Goal: Use online tool/utility: Utilize a website feature to perform a specific function

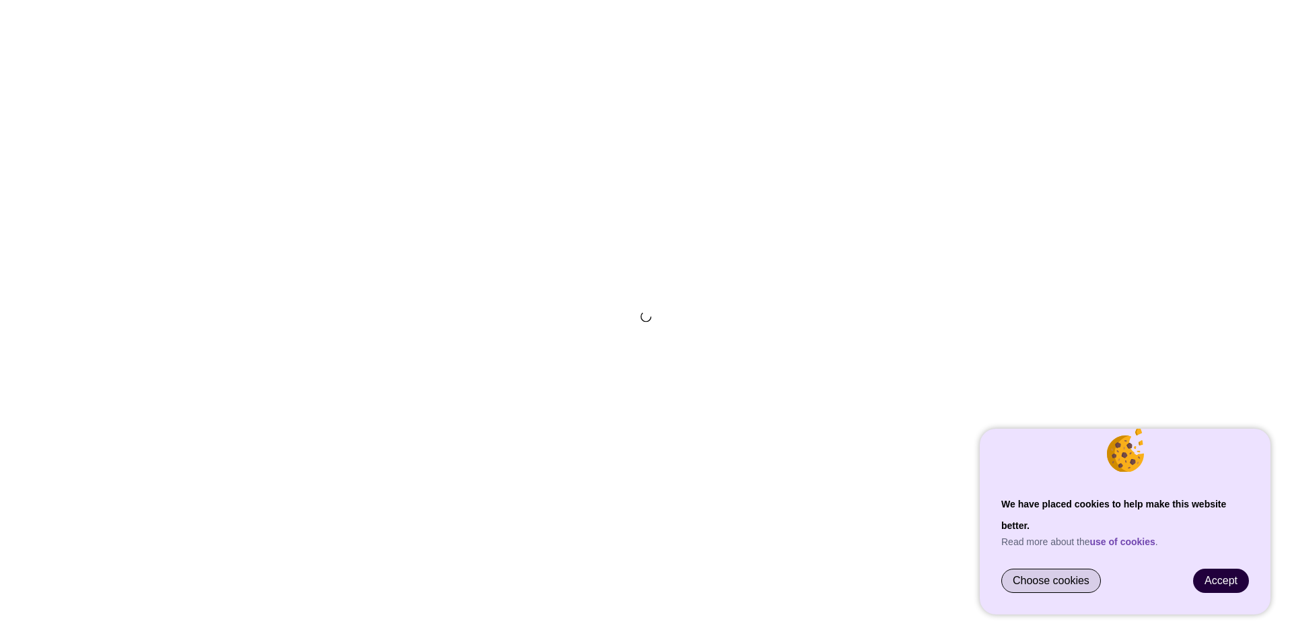
click at [1058, 578] on span "Choose cookies" at bounding box center [1051, 581] width 77 height 12
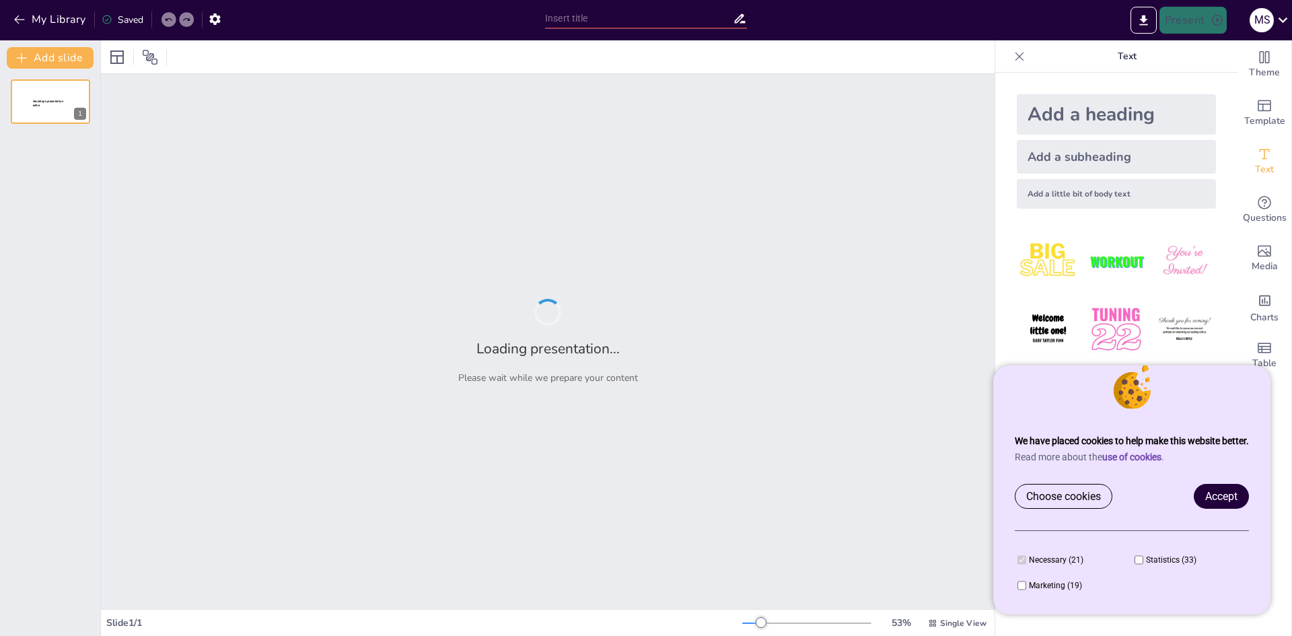
type input "New Sendsteps"
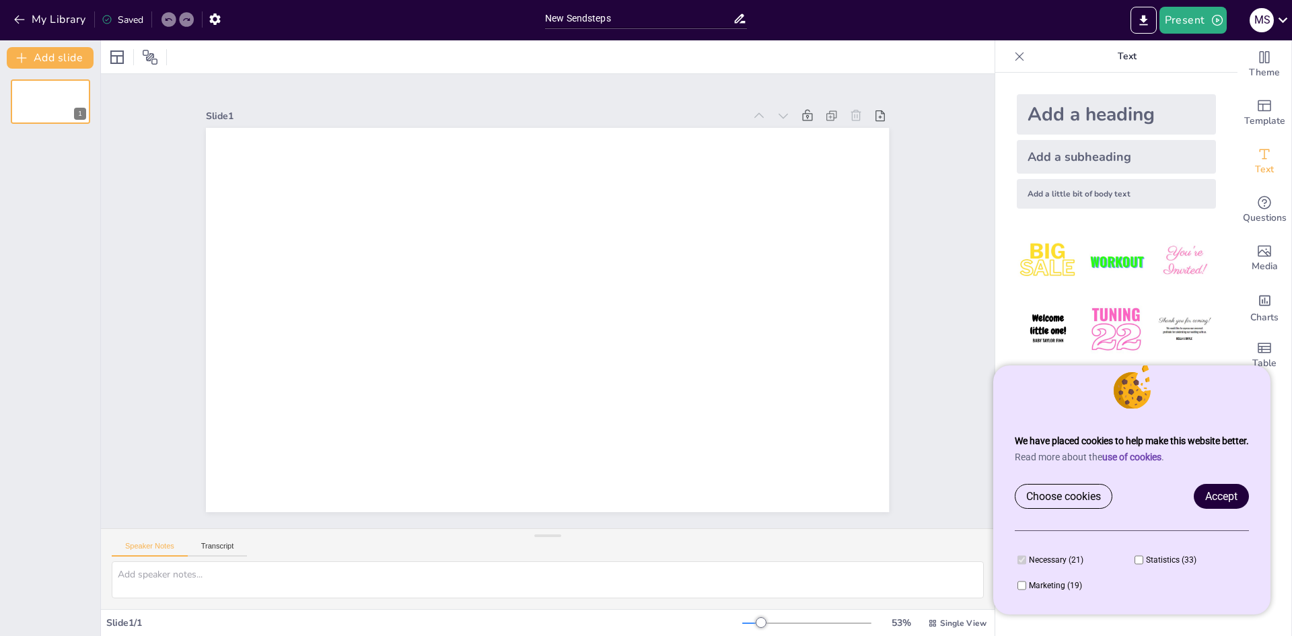
click at [1226, 495] on span "Accept" at bounding box center [1221, 496] width 32 height 13
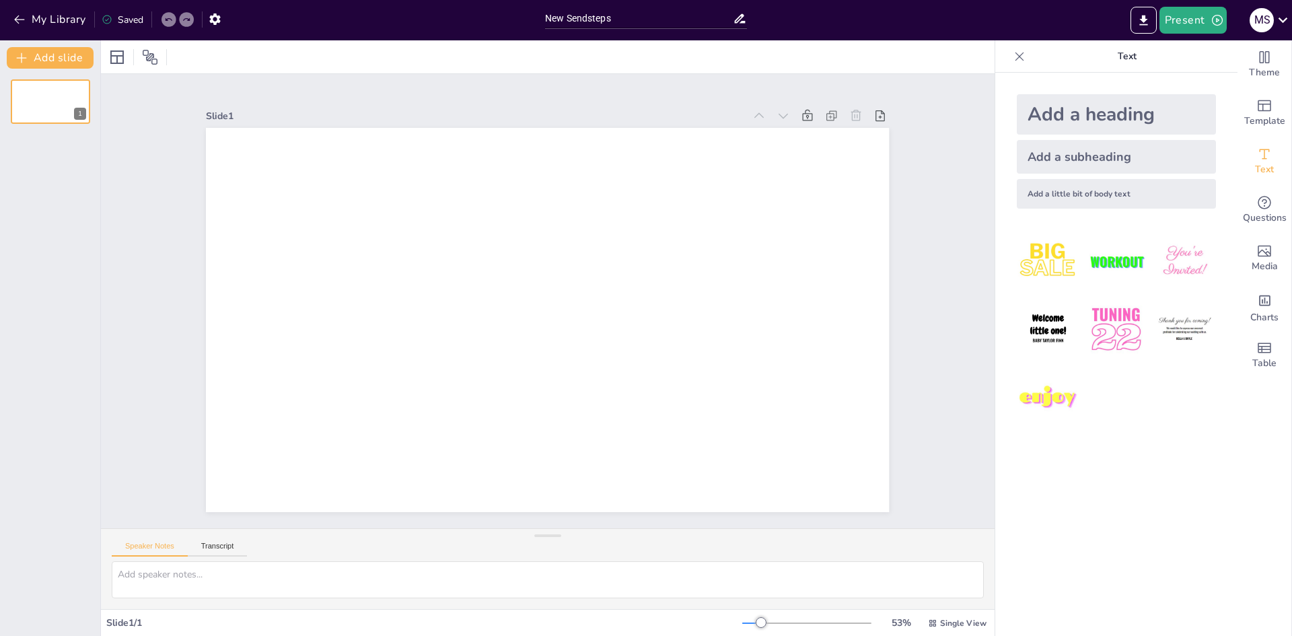
click at [1097, 110] on div "Add a heading" at bounding box center [1116, 114] width 199 height 40
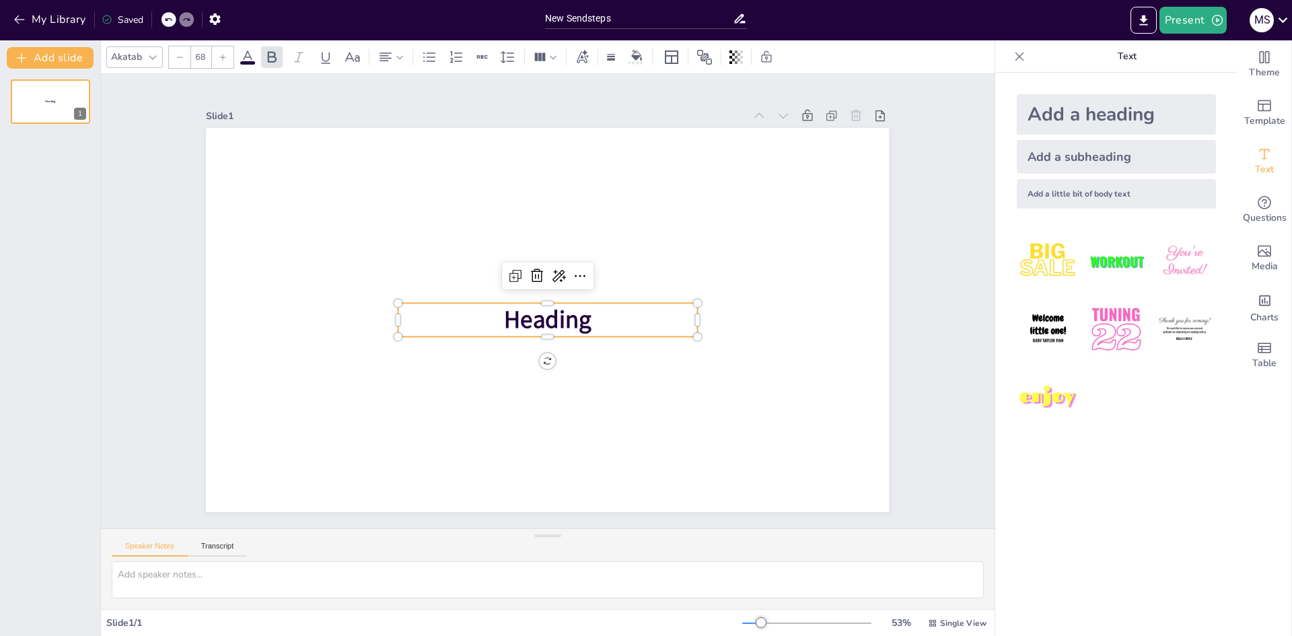
click at [1110, 323] on img at bounding box center [1116, 329] width 63 height 63
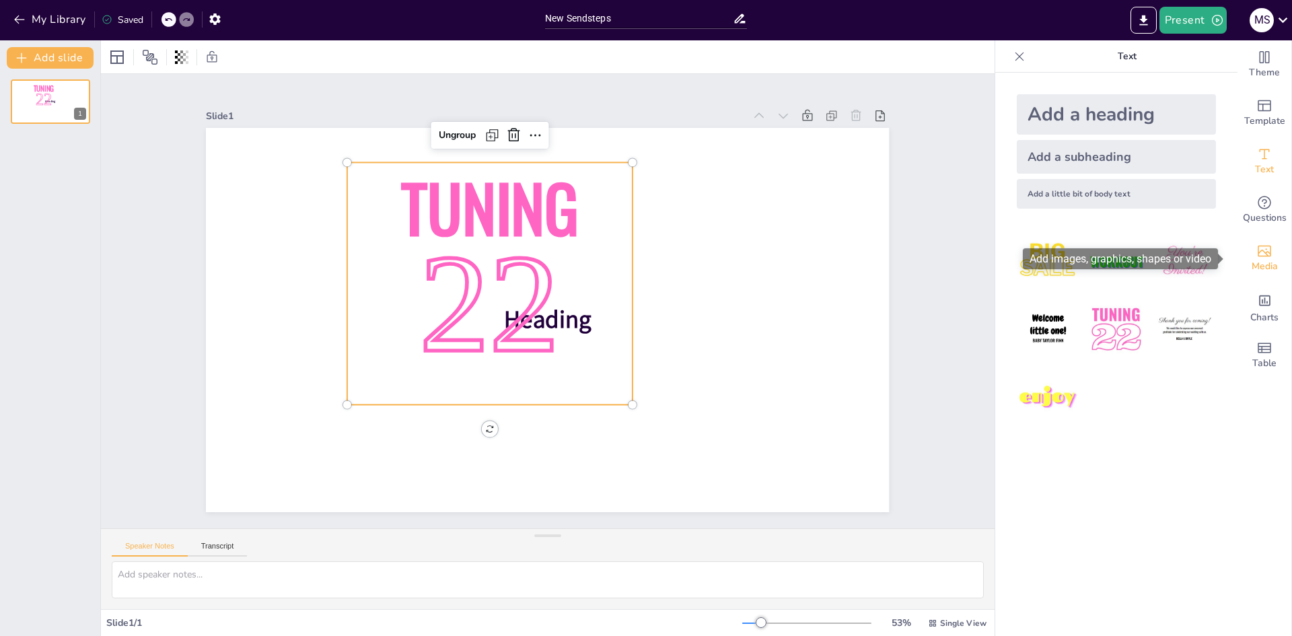
click at [1257, 254] on icon "Add images, graphics, shapes or video" at bounding box center [1264, 251] width 16 height 16
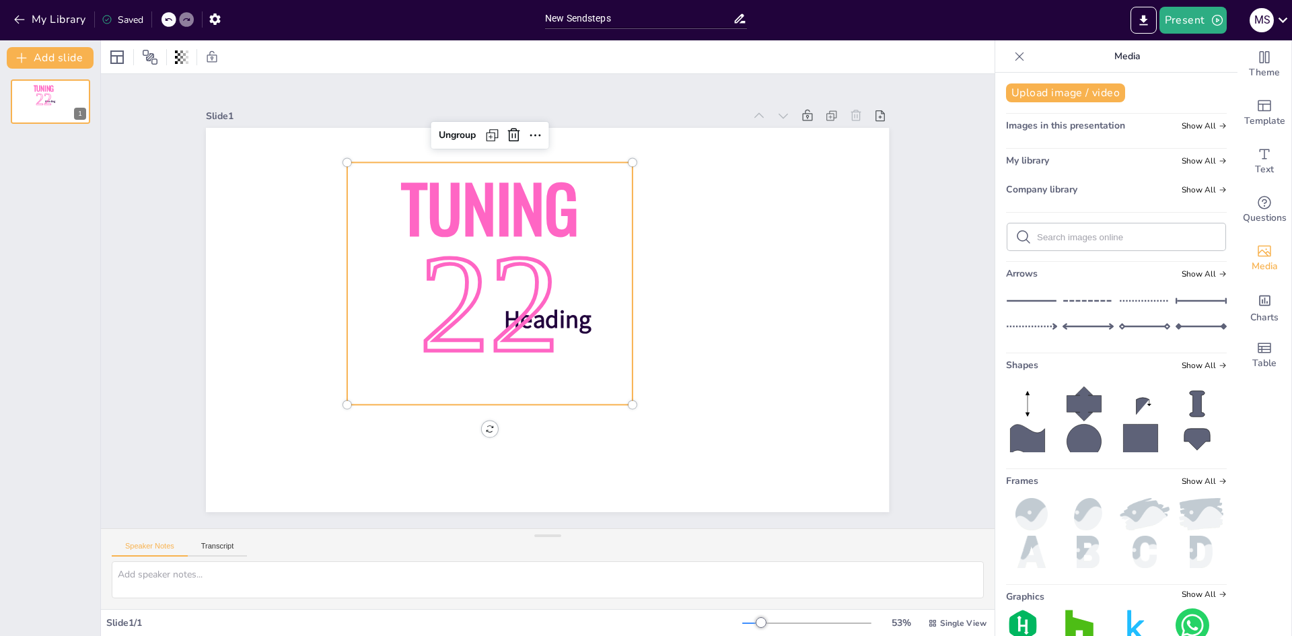
scroll to position [67, 0]
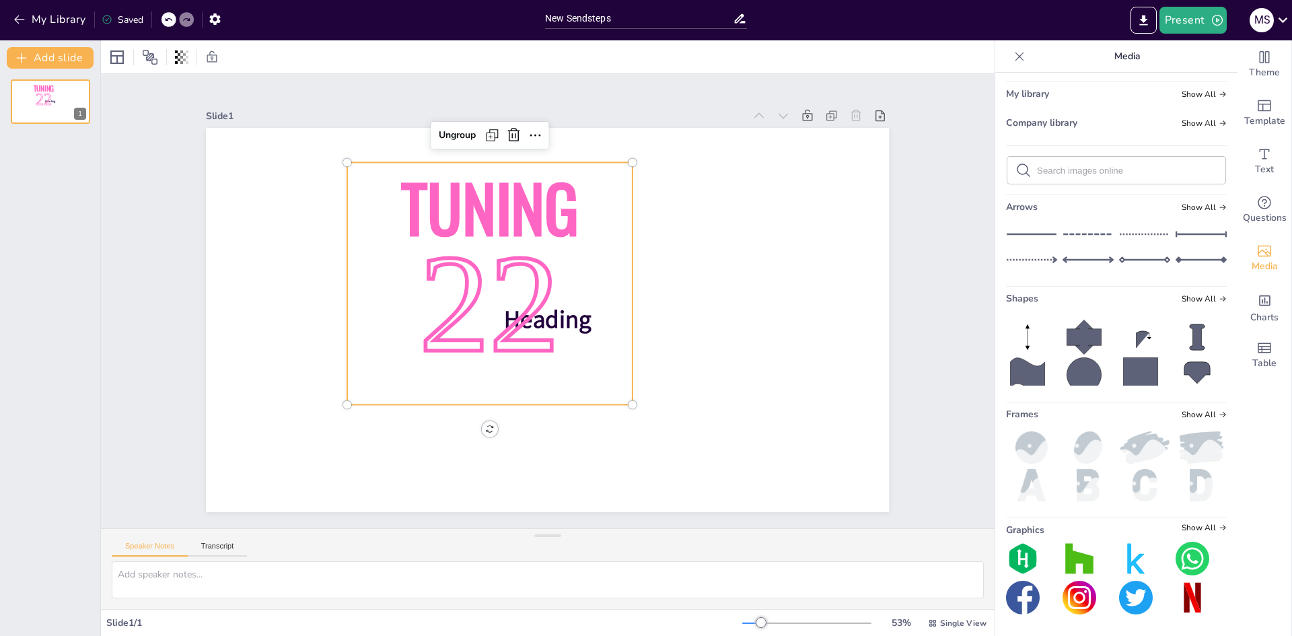
click at [1176, 554] on img at bounding box center [1193, 559] width 34 height 34
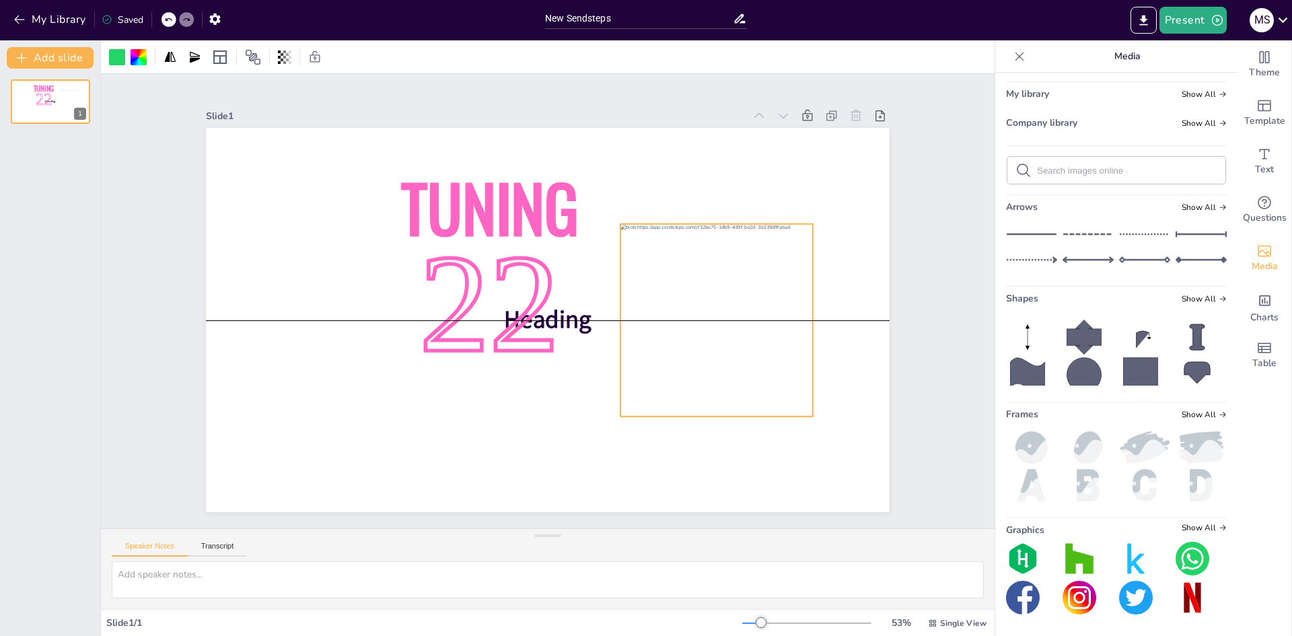
drag, startPoint x: 581, startPoint y: 311, endPoint x: 747, endPoint y: 308, distance: 166.2
click at [747, 308] on div at bounding box center [717, 301] width 211 height 211
click at [1189, 93] on span "Show All" at bounding box center [1204, 93] width 45 height 9
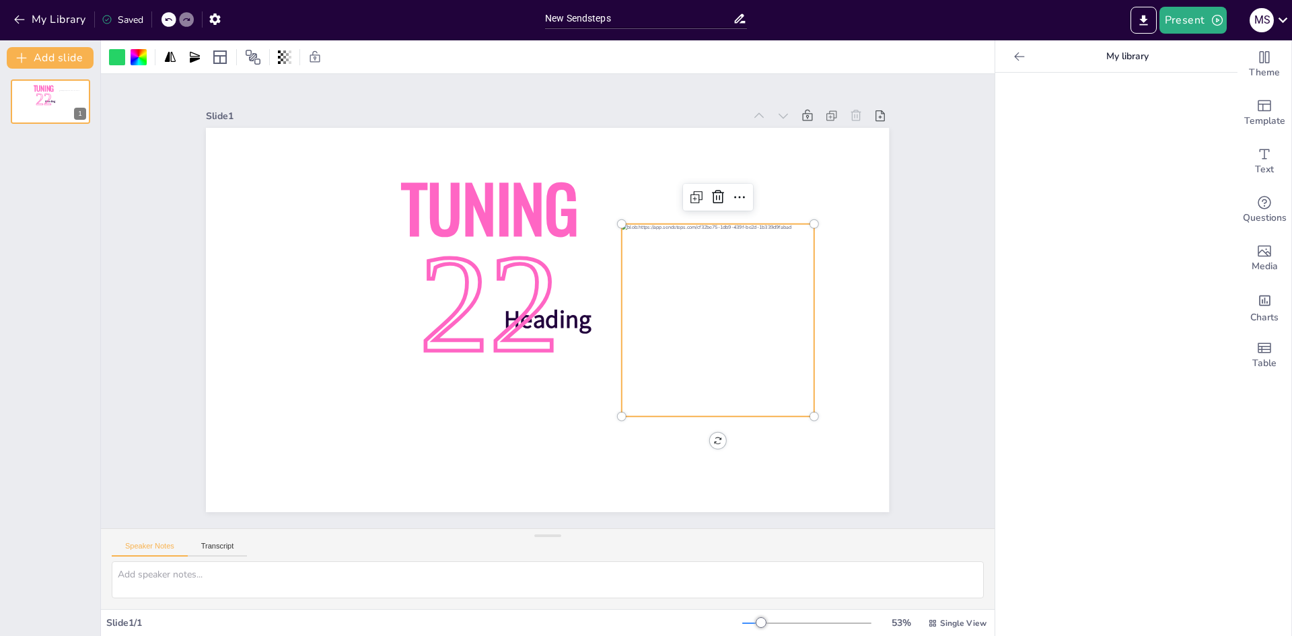
click at [1013, 58] on icon at bounding box center [1019, 56] width 13 height 13
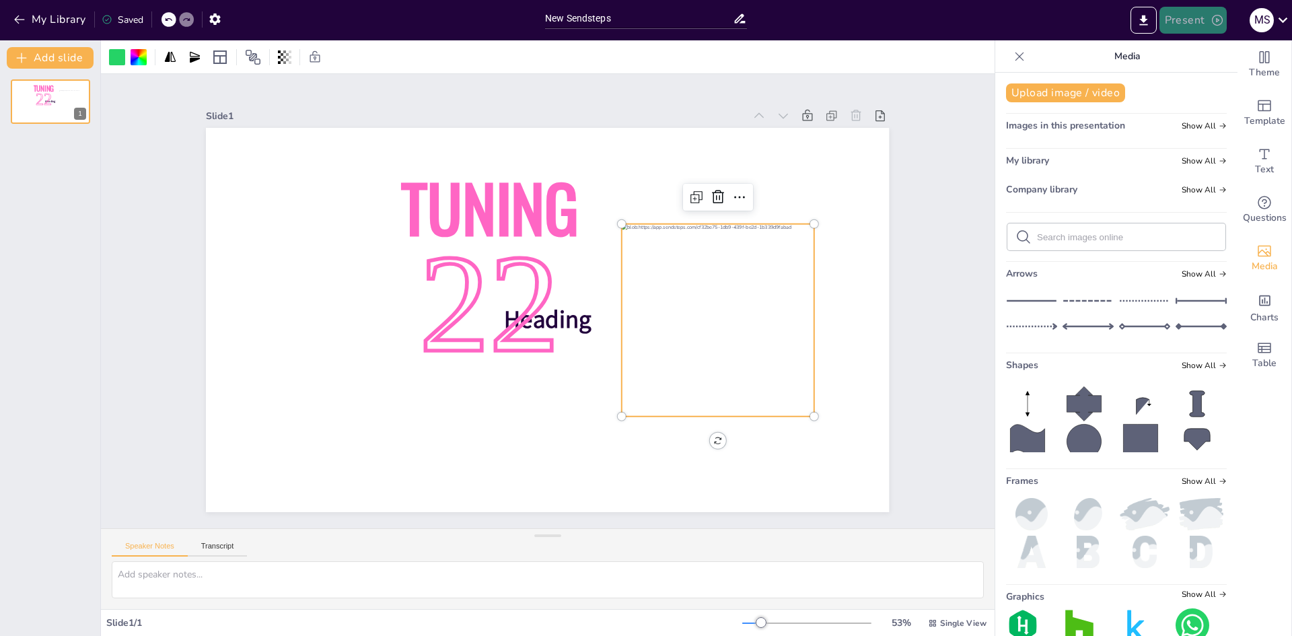
click at [1181, 9] on button "Present" at bounding box center [1192, 20] width 67 height 27
click at [1207, 44] on li "Preview presentation" at bounding box center [1214, 50] width 106 height 22
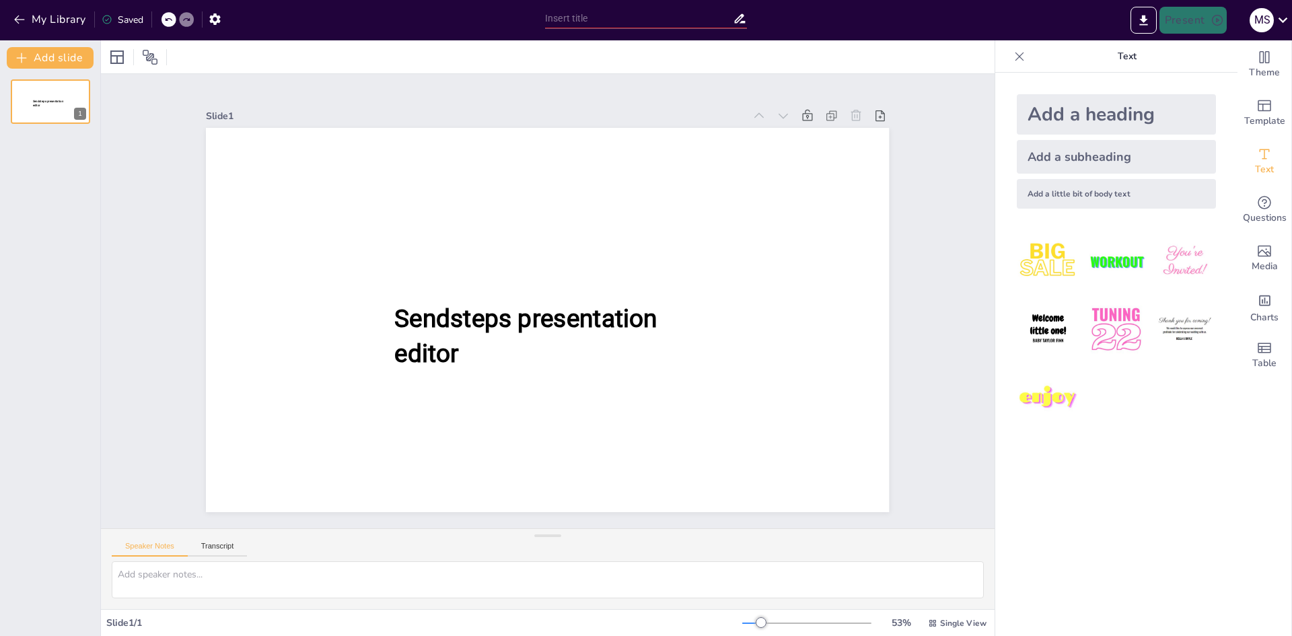
type input "New Sendsteps"
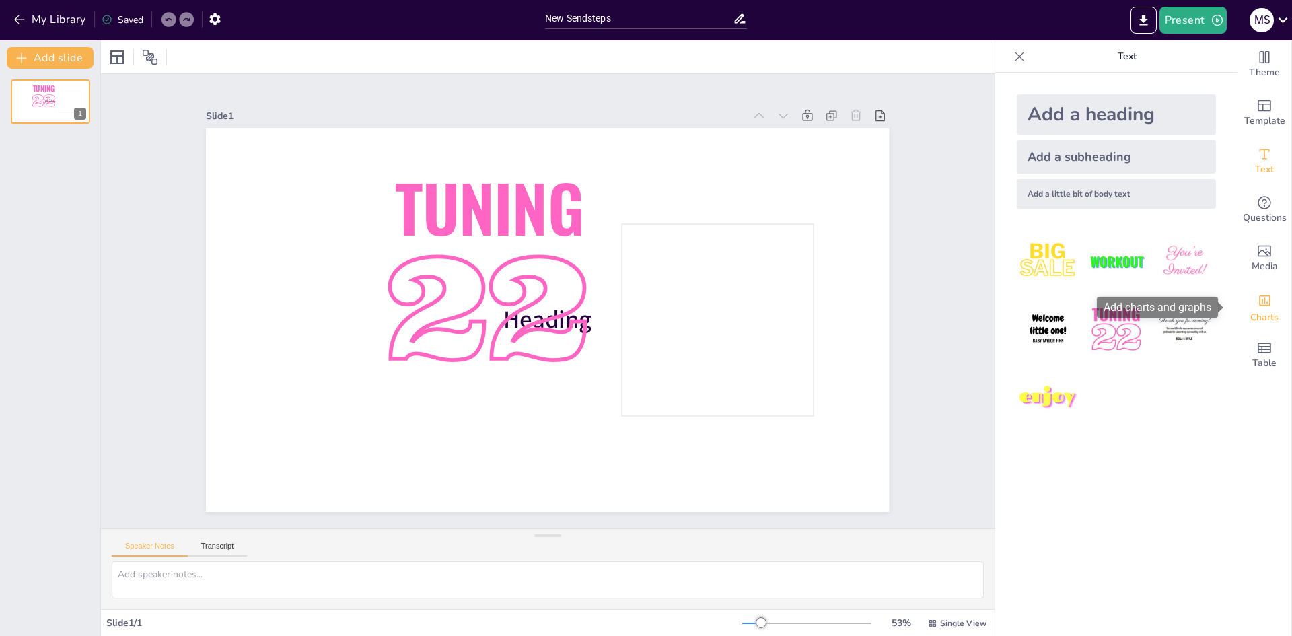
click at [1259, 303] on icon "Add charts and graphs" at bounding box center [1264, 300] width 11 height 11
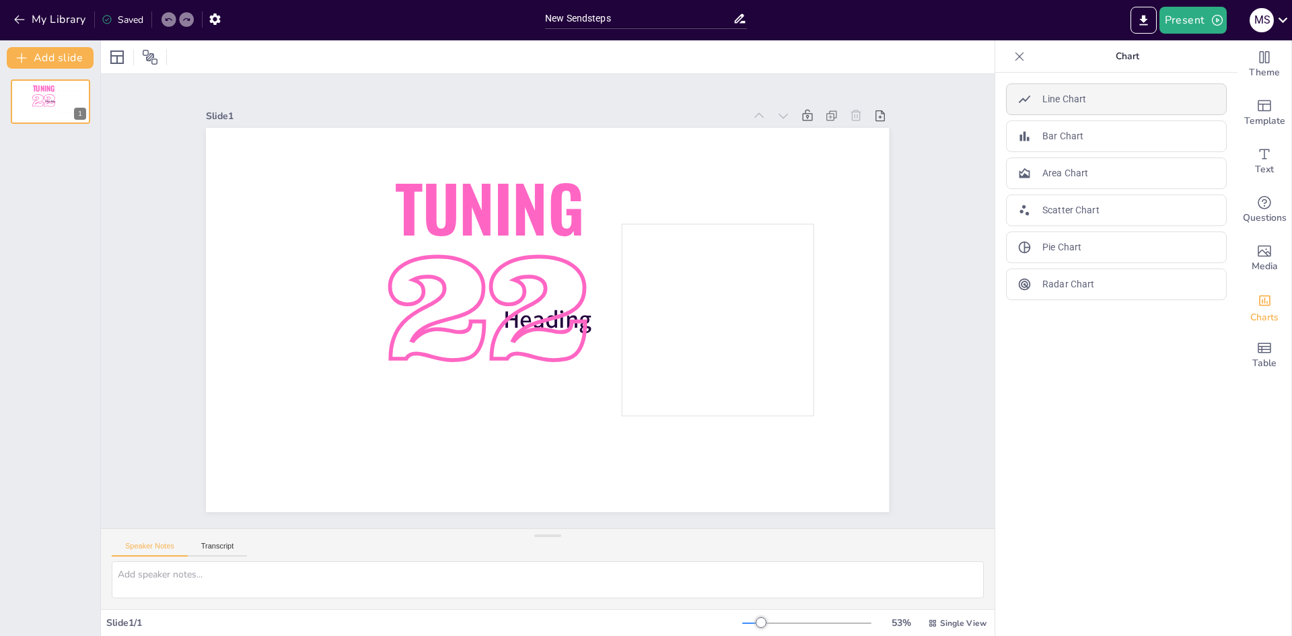
click at [1089, 94] on div "Line Chart" at bounding box center [1116, 99] width 221 height 32
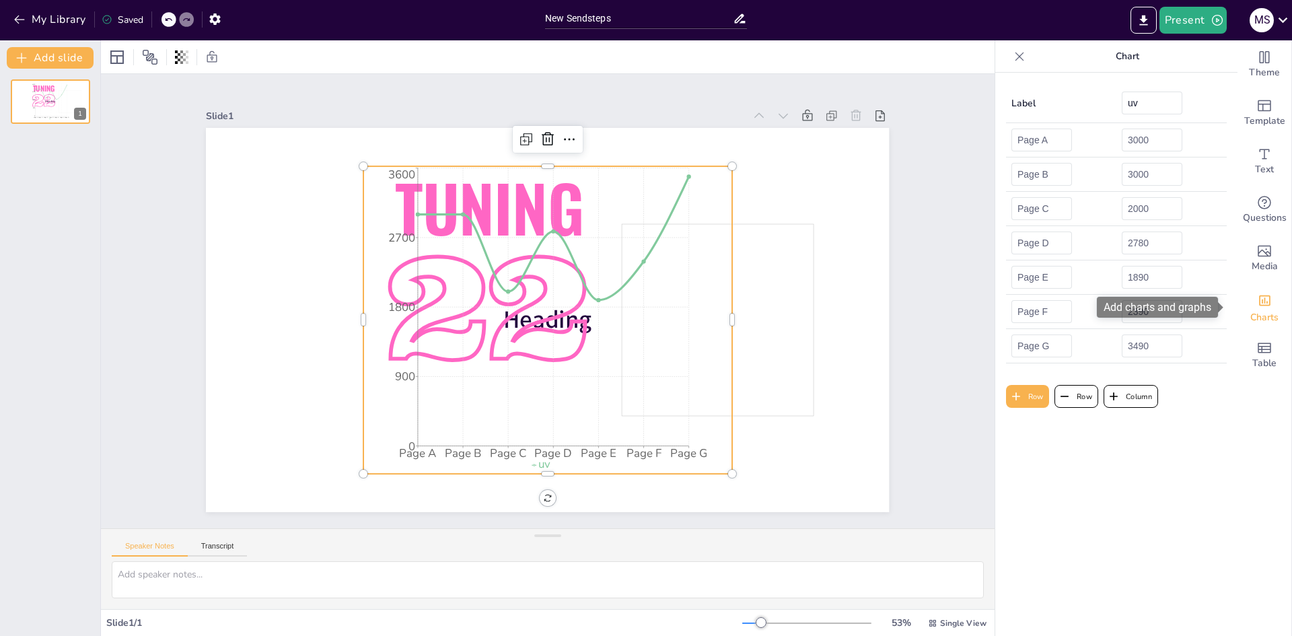
click at [1258, 304] on icon "Add charts and graphs" at bounding box center [1265, 300] width 14 height 14
click at [540, 133] on icon at bounding box center [548, 139] width 16 height 16
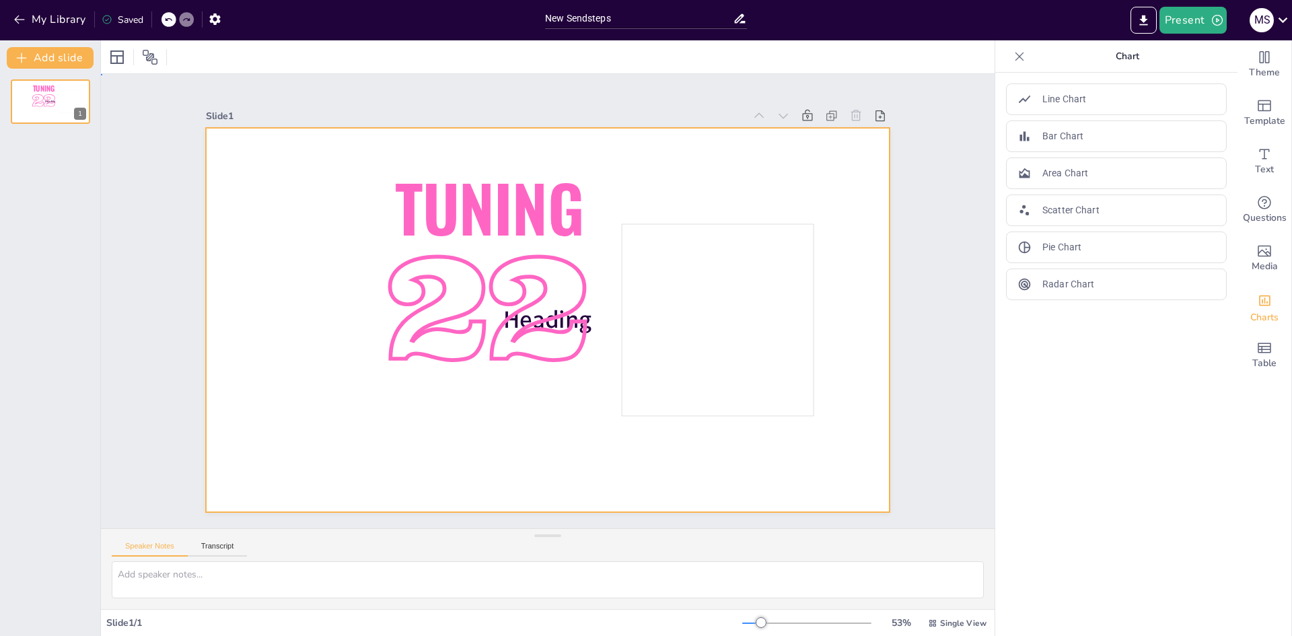
click at [279, 288] on div at bounding box center [547, 320] width 683 height 384
click at [1113, 129] on div "Bar Chart" at bounding box center [1116, 136] width 221 height 32
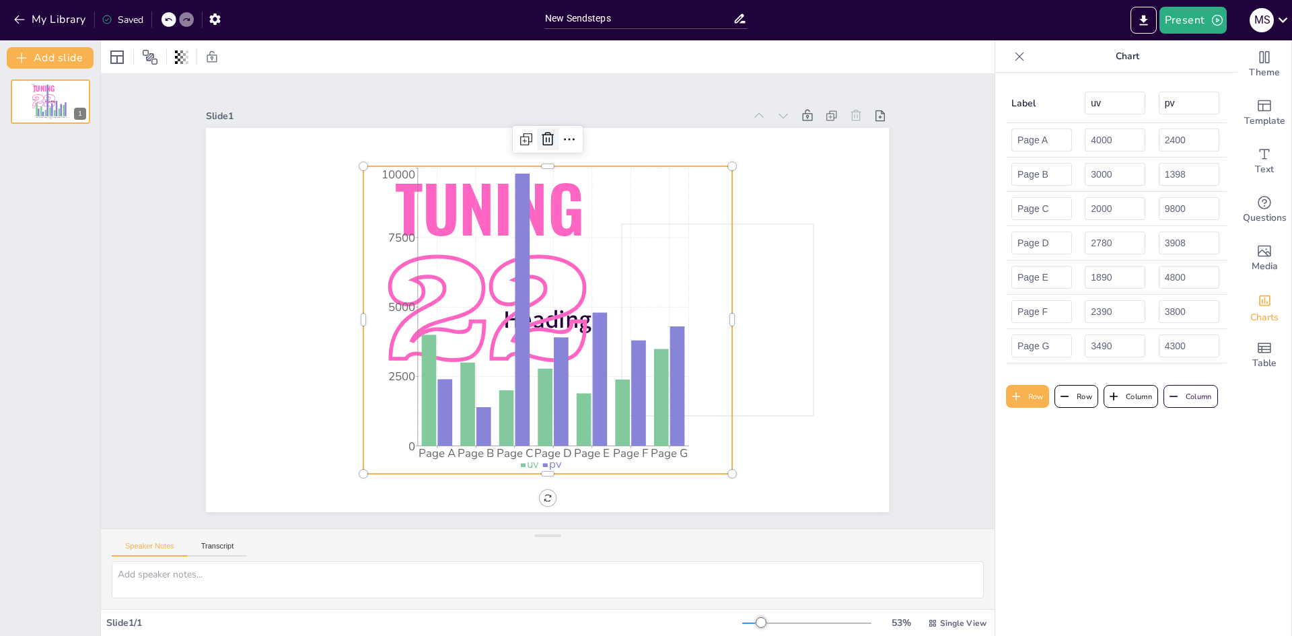
click at [540, 133] on icon at bounding box center [548, 139] width 16 height 16
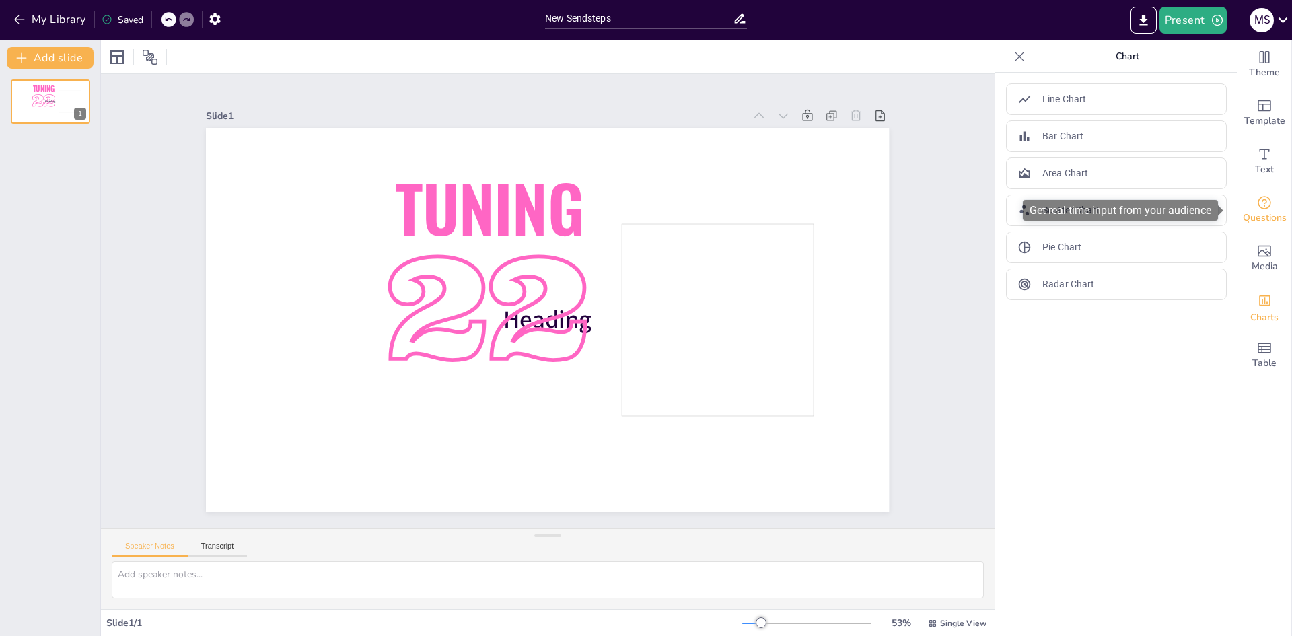
click at [1257, 206] on icon "Get real-time input from your audience" at bounding box center [1264, 202] width 16 height 16
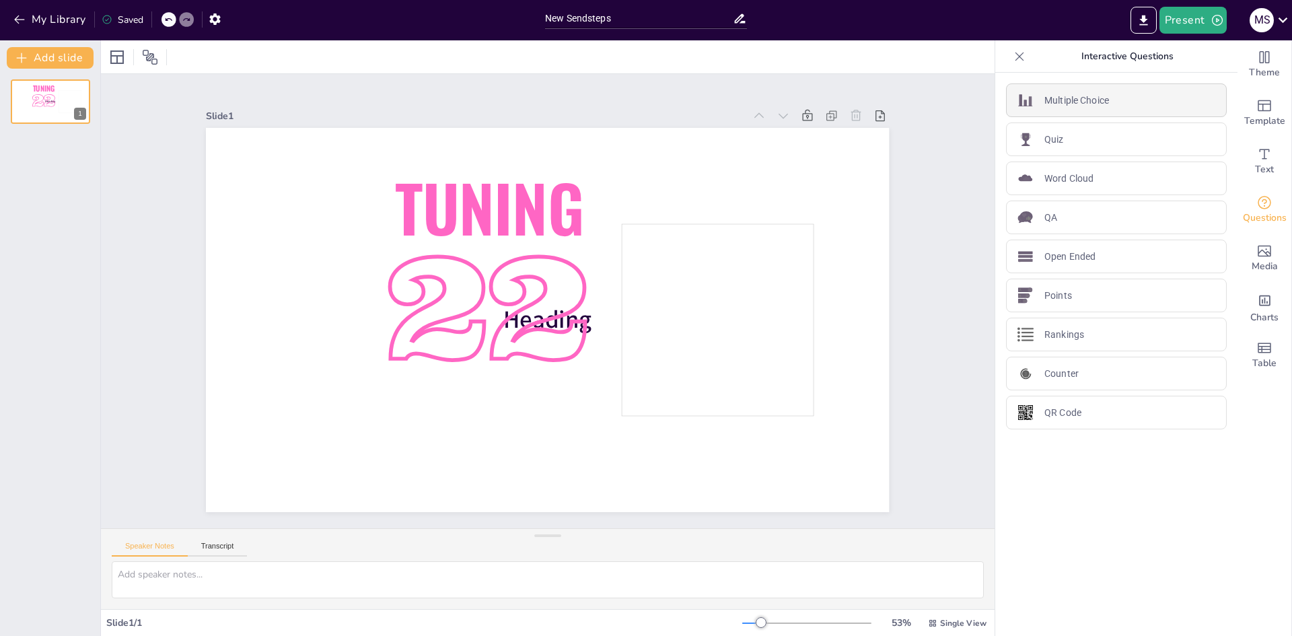
click at [1093, 98] on p "Multiple Choice" at bounding box center [1076, 101] width 65 height 14
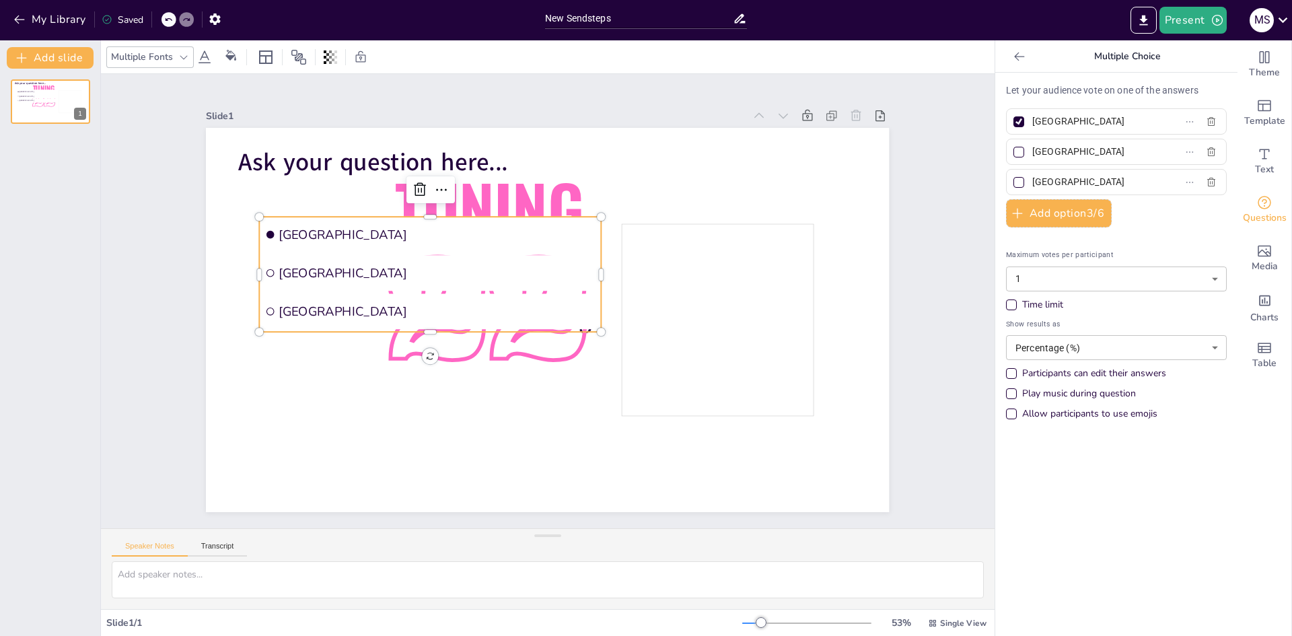
click at [921, 355] on div "Slide 1 Heading Tuning 22 Ask your question here... Amsterdam Rotterdam The Hag…" at bounding box center [548, 301] width 894 height 454
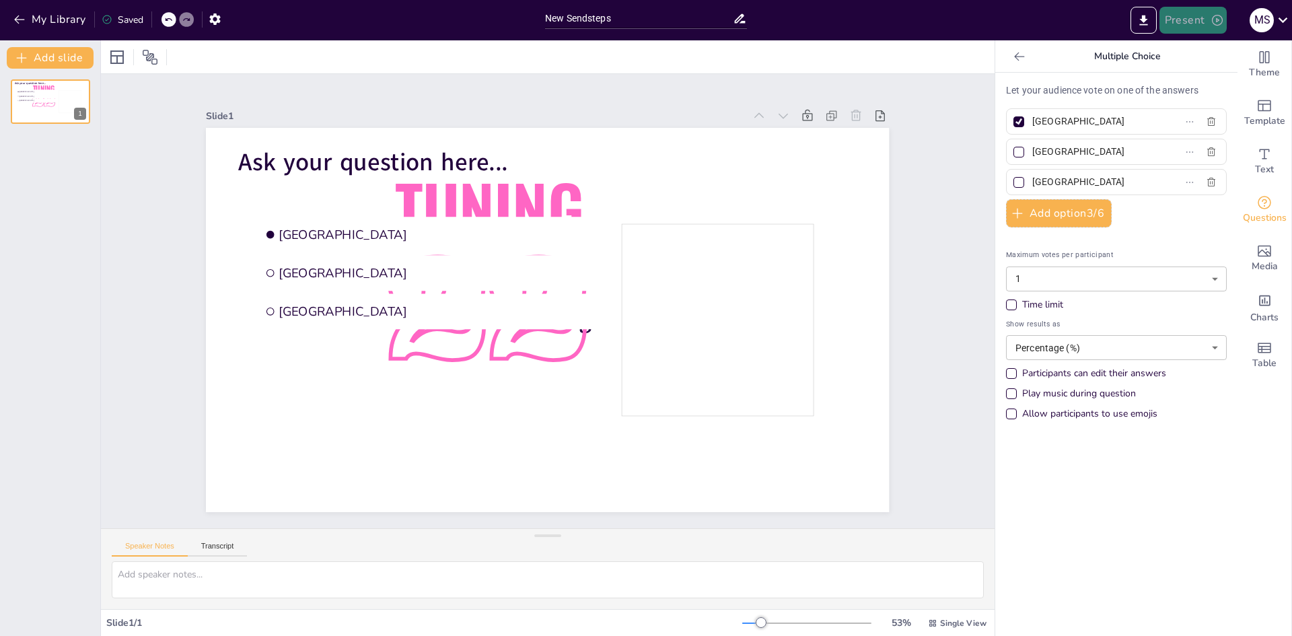
click at [1184, 21] on button "Present" at bounding box center [1192, 20] width 67 height 27
click at [1208, 42] on li "Preview presentation" at bounding box center [1214, 50] width 106 height 22
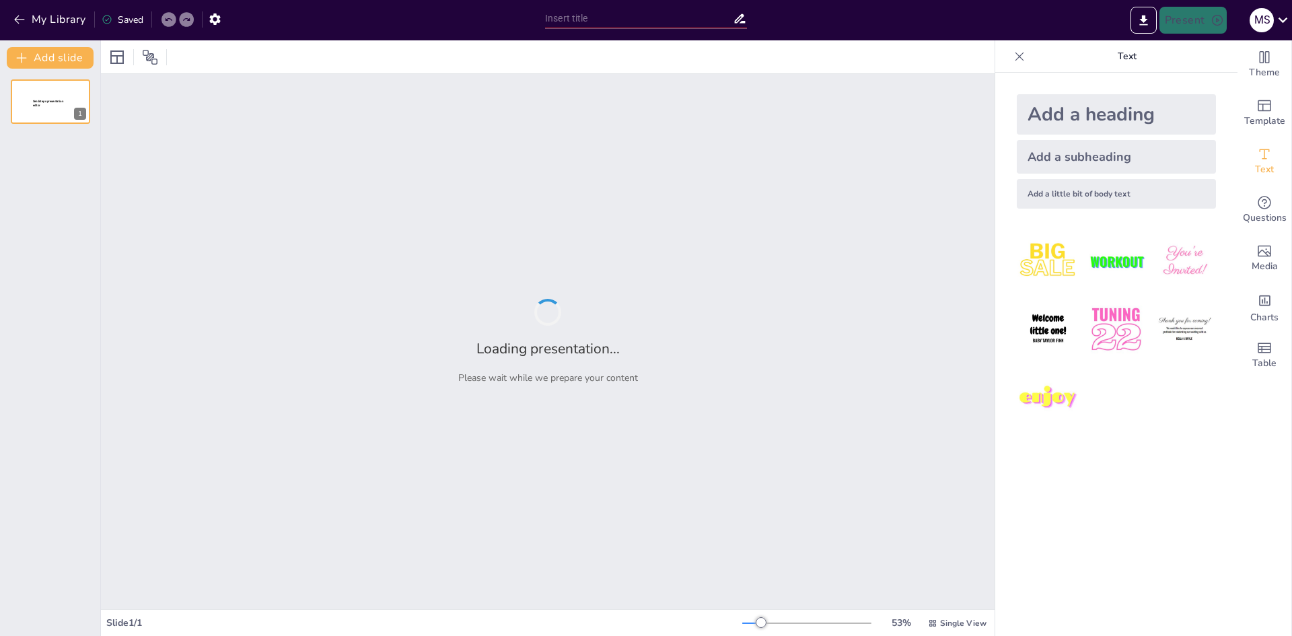
type input "New Sendsteps"
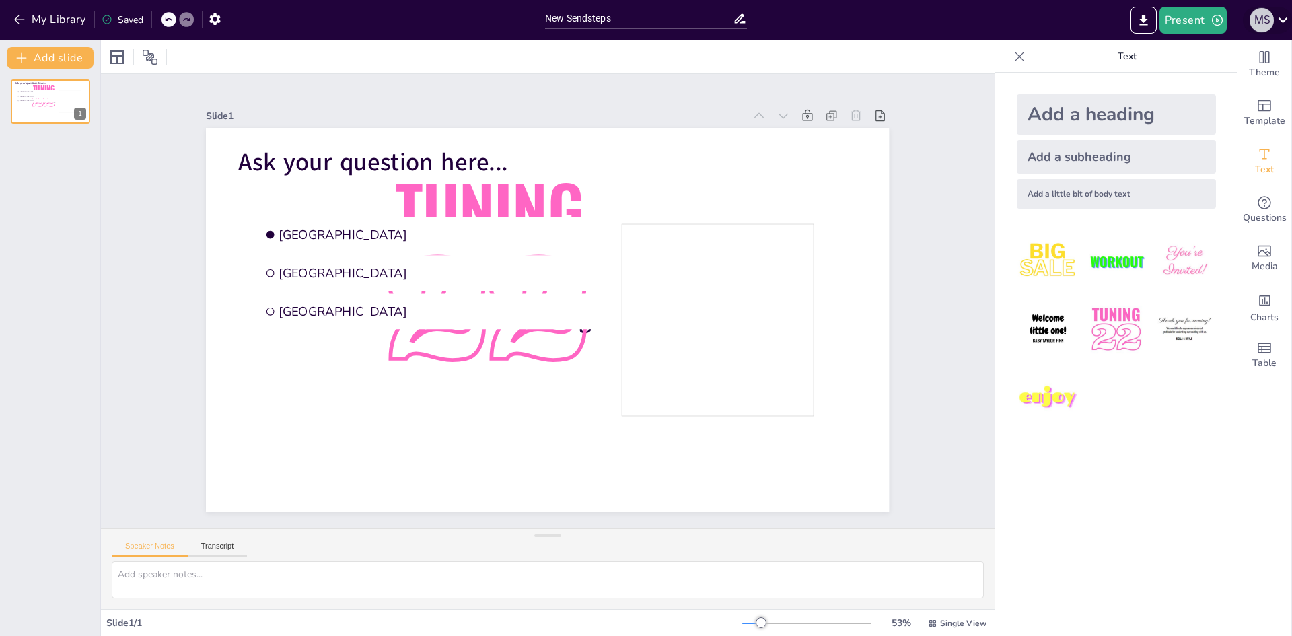
click at [1270, 19] on div "m s" at bounding box center [1262, 20] width 24 height 24
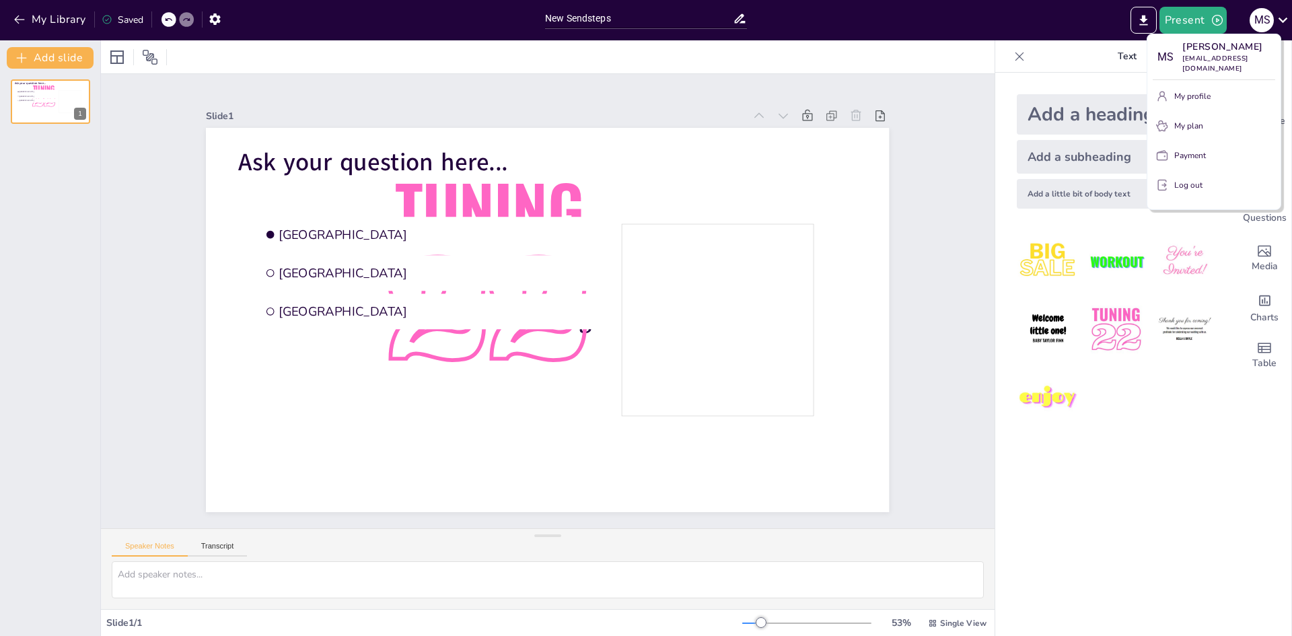
click at [1194, 120] on p "My plan" at bounding box center [1188, 126] width 29 height 12
